Goal: Download file/media: Obtain a digital file from the website

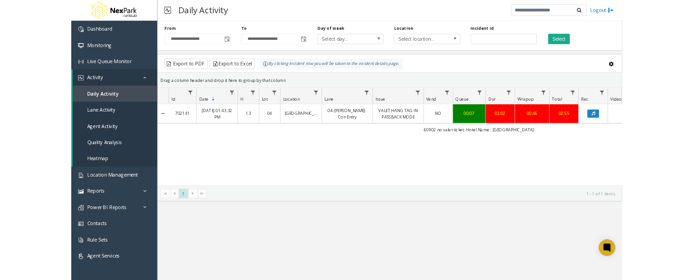
scroll to position [0, 222]
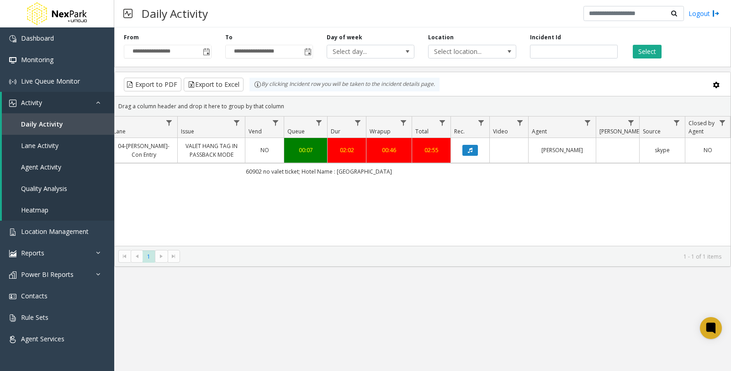
drag, startPoint x: 417, startPoint y: 0, endPoint x: 543, endPoint y: 289, distance: 315.2
click at [543, 289] on div "**********" at bounding box center [422, 198] width 617 height 343
click at [57, 309] on link "Rule Sets" at bounding box center [57, 316] width 114 height 21
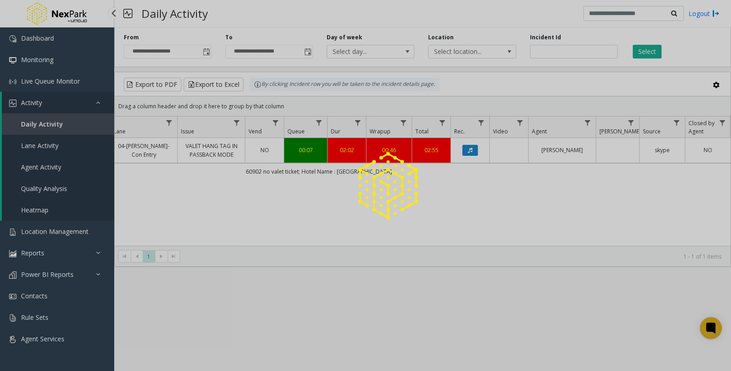
click at [101, 335] on div at bounding box center [365, 185] width 731 height 371
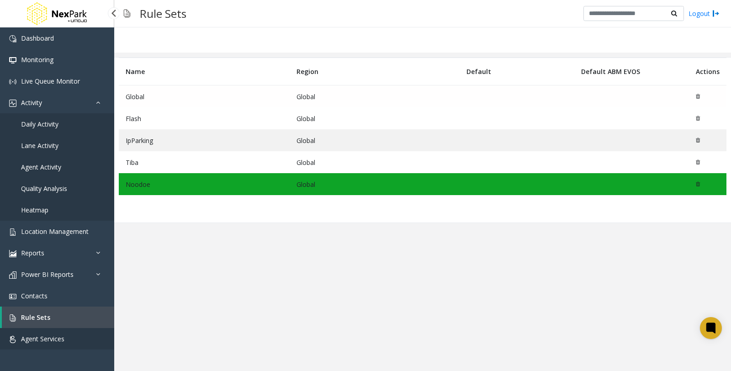
click at [74, 332] on link "Agent Services" at bounding box center [57, 338] width 114 height 21
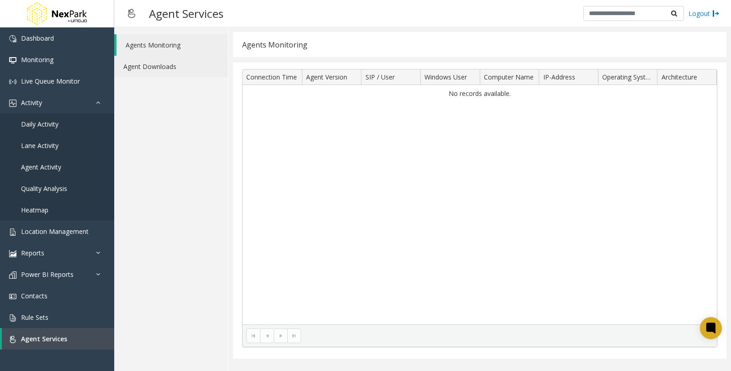
click at [165, 74] on link "Agent Downloads" at bounding box center [171, 66] width 114 height 21
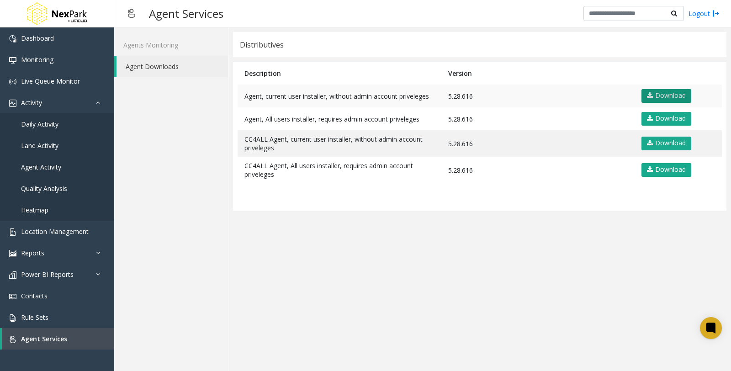
click at [679, 98] on link "Download" at bounding box center [666, 96] width 50 height 14
click at [538, 259] on app-distributives "Distributives Description Version Agent, current user installer, without admin …" at bounding box center [479, 199] width 493 height 334
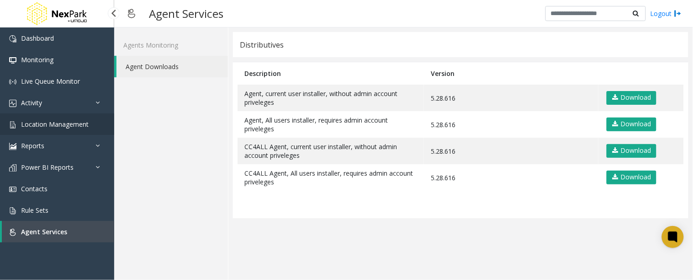
click at [85, 125] on span "Location Management" at bounding box center [55, 124] width 68 height 9
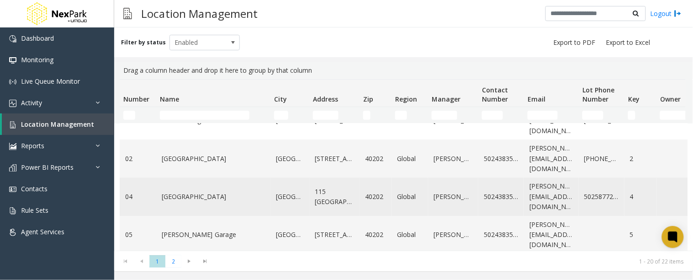
scroll to position [51, 0]
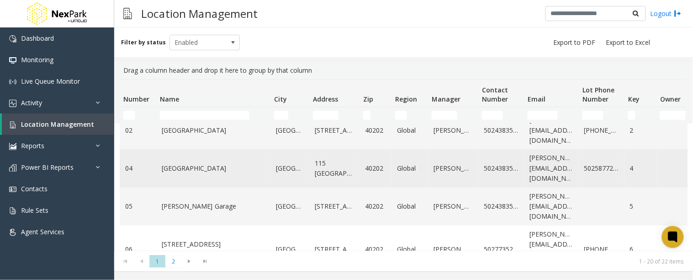
click at [195, 173] on td "[GEOGRAPHIC_DATA]" at bounding box center [213, 168] width 114 height 38
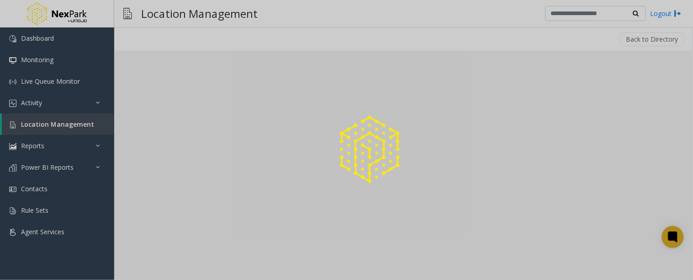
click at [195, 173] on div at bounding box center [346, 140] width 693 height 280
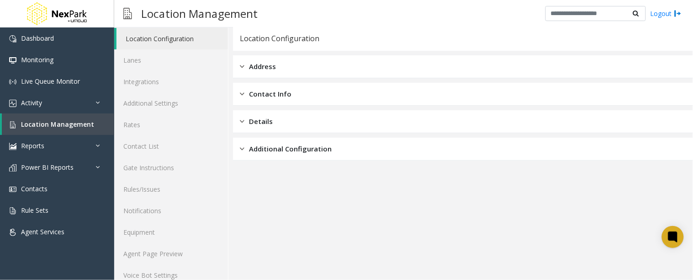
scroll to position [42, 0]
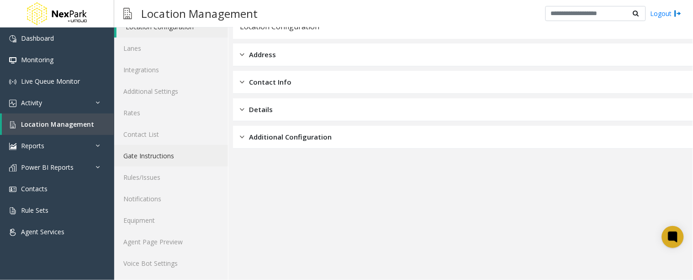
click at [190, 158] on link "Gate Instructions" at bounding box center [171, 155] width 114 height 21
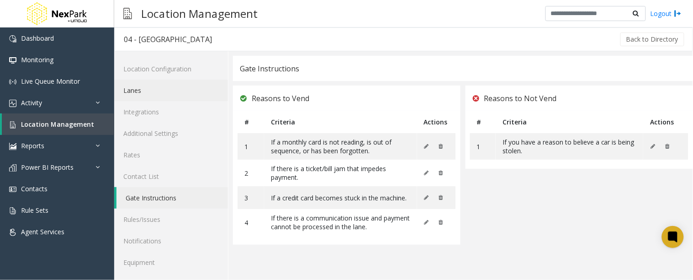
click at [174, 90] on link "Lanes" at bounding box center [171, 89] width 114 height 21
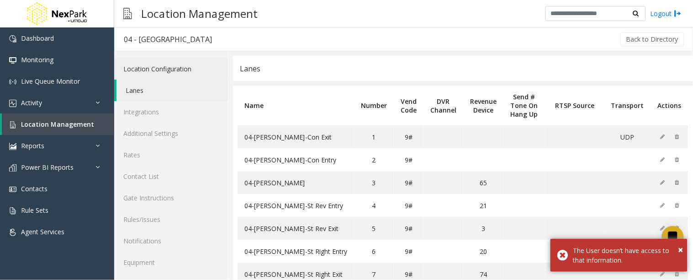
click at [173, 66] on link "Location Configuration" at bounding box center [171, 68] width 114 height 21
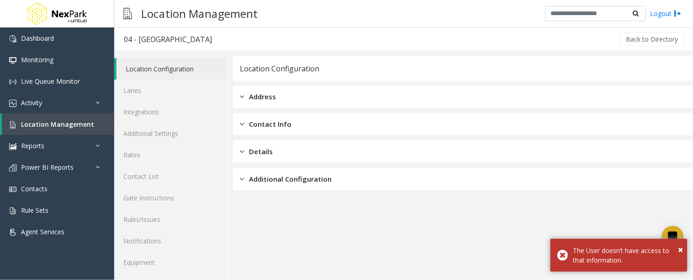
click at [271, 92] on span "Address" at bounding box center [262, 96] width 27 height 11
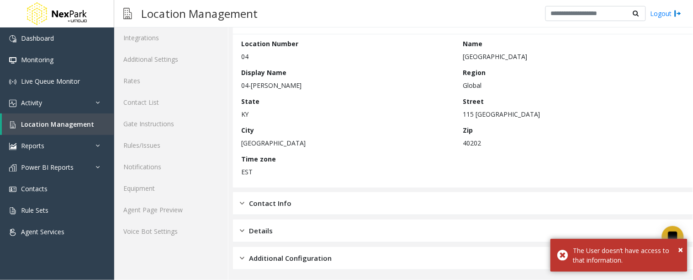
scroll to position [75, 0]
click at [295, 205] on div "Contact Info" at bounding box center [463, 202] width 460 height 23
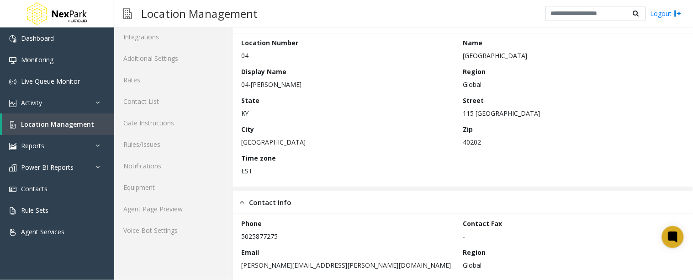
scroll to position [142, 0]
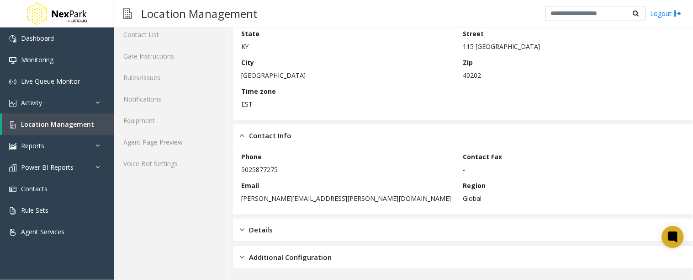
click at [323, 233] on div "Details" at bounding box center [463, 229] width 460 height 23
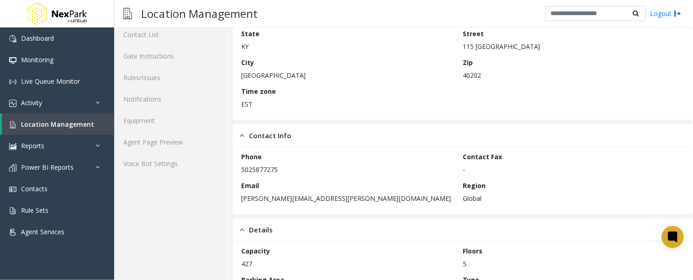
scroll to position [258, 0]
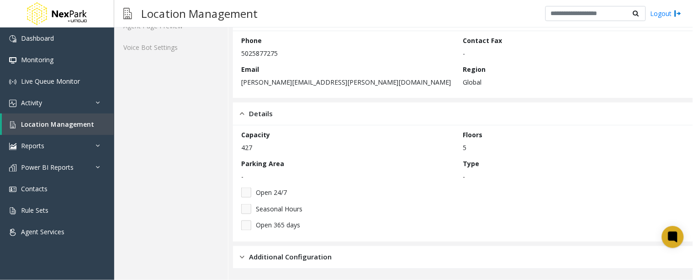
click at [337, 253] on div "Additional Configuration" at bounding box center [463, 257] width 460 height 23
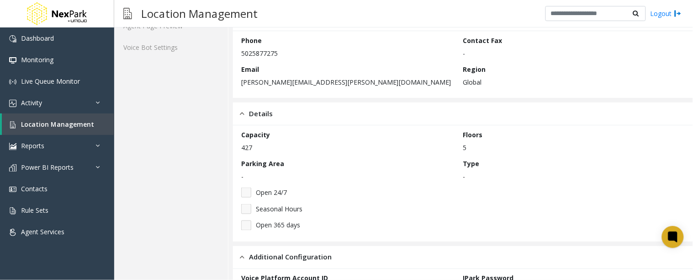
scroll to position [388, 0]
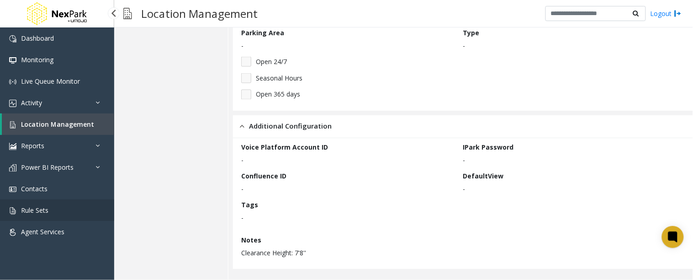
click at [51, 209] on link "Rule Sets" at bounding box center [57, 209] width 114 height 21
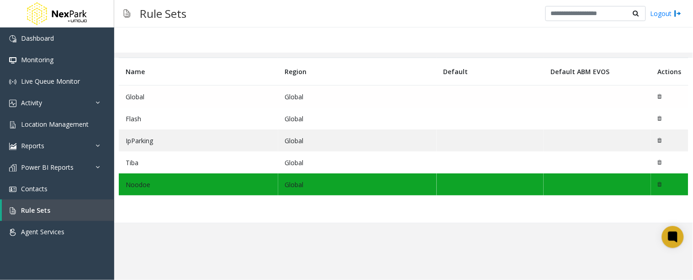
click at [293, 101] on td "Global" at bounding box center [357, 96] width 158 height 22
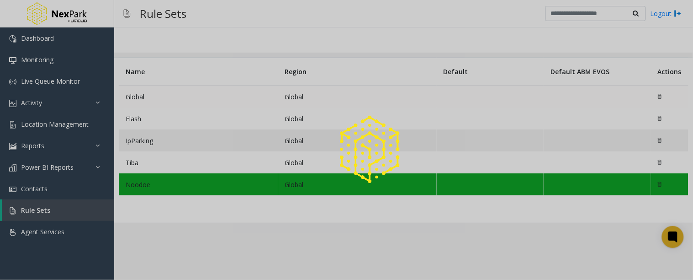
click at [293, 101] on div at bounding box center [346, 140] width 693 height 280
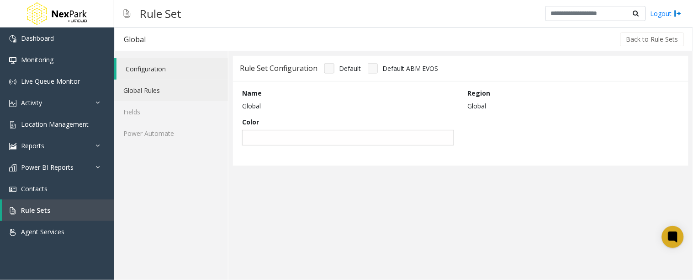
click at [143, 93] on link "Global Rules" at bounding box center [171, 89] width 114 height 21
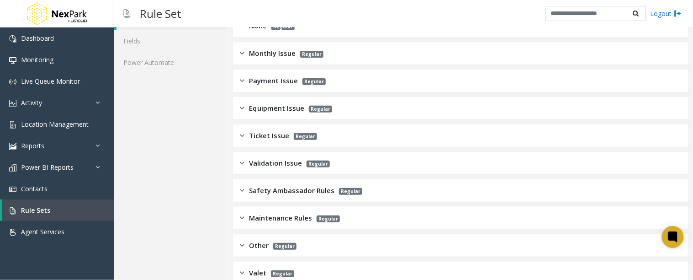
scroll to position [51, 0]
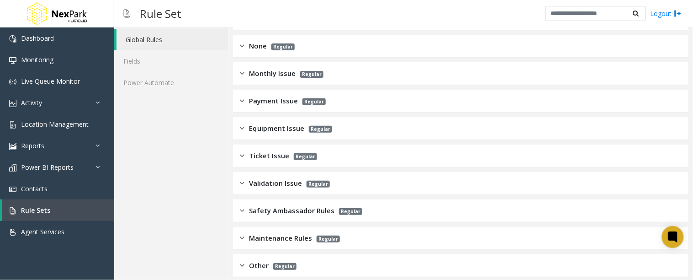
click at [283, 68] on span "Monthly Issue" at bounding box center [272, 73] width 47 height 11
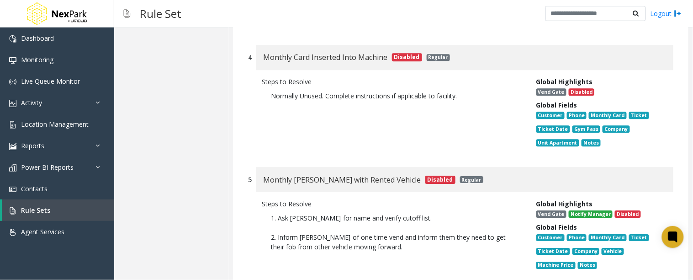
scroll to position [659, 0]
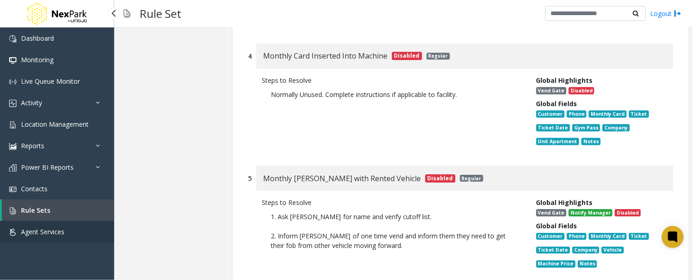
click at [51, 225] on link "Agent Services" at bounding box center [57, 231] width 114 height 21
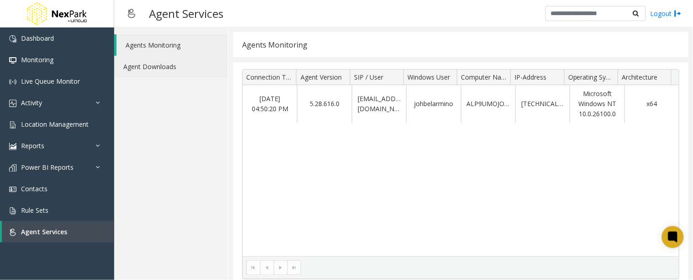
click at [169, 65] on link "Agent Downloads" at bounding box center [171, 66] width 114 height 21
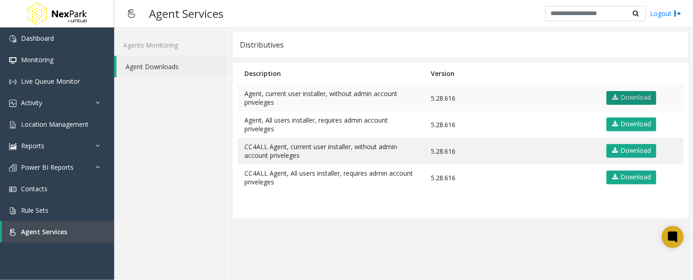
click at [625, 94] on link "Download" at bounding box center [632, 98] width 50 height 14
